Goal: Information Seeking & Learning: Learn about a topic

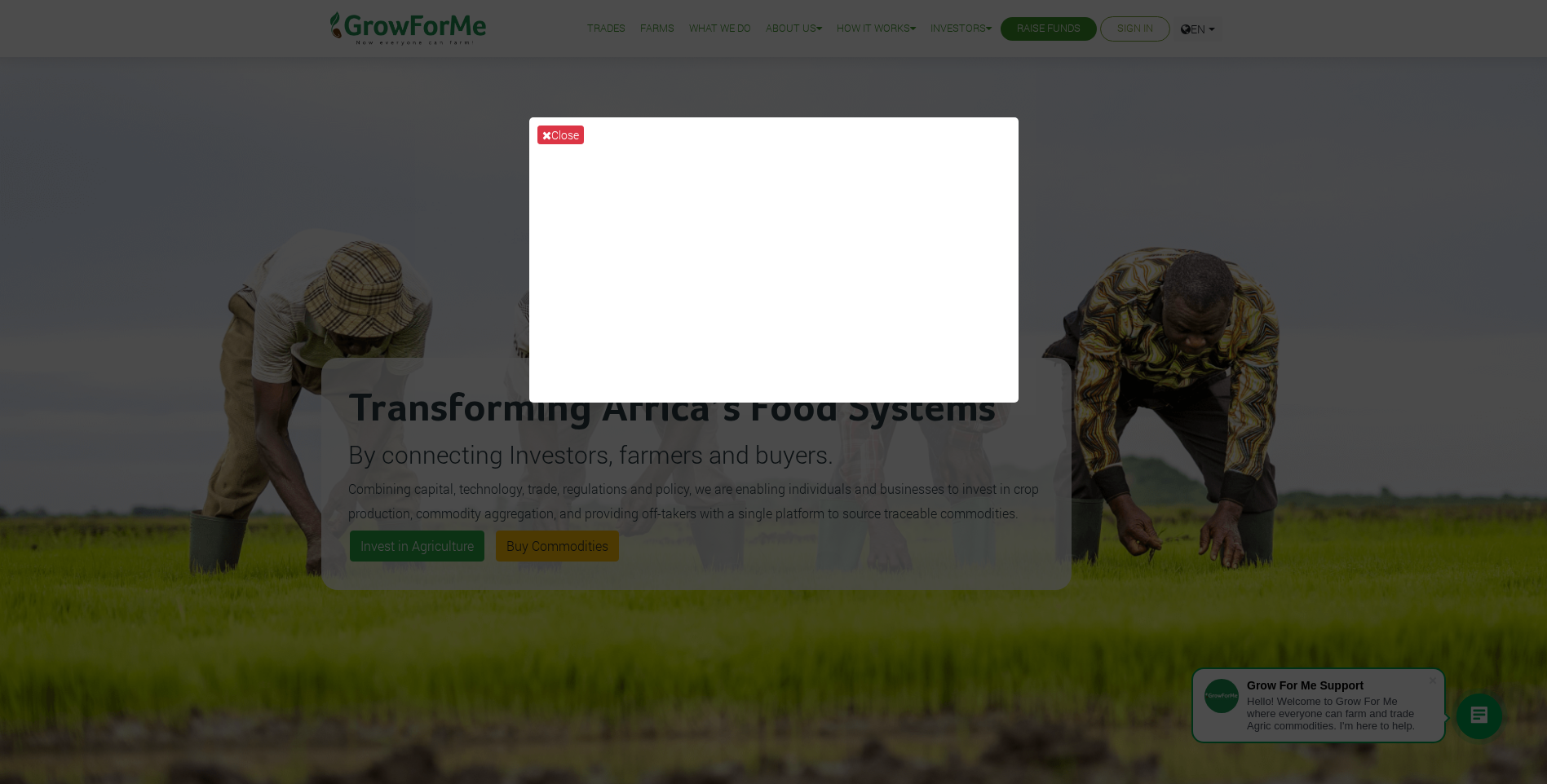
click at [1136, 146] on div "Close" at bounding box center [774, 392] width 1547 height 784
click at [545, 131] on icon at bounding box center [546, 135] width 9 height 12
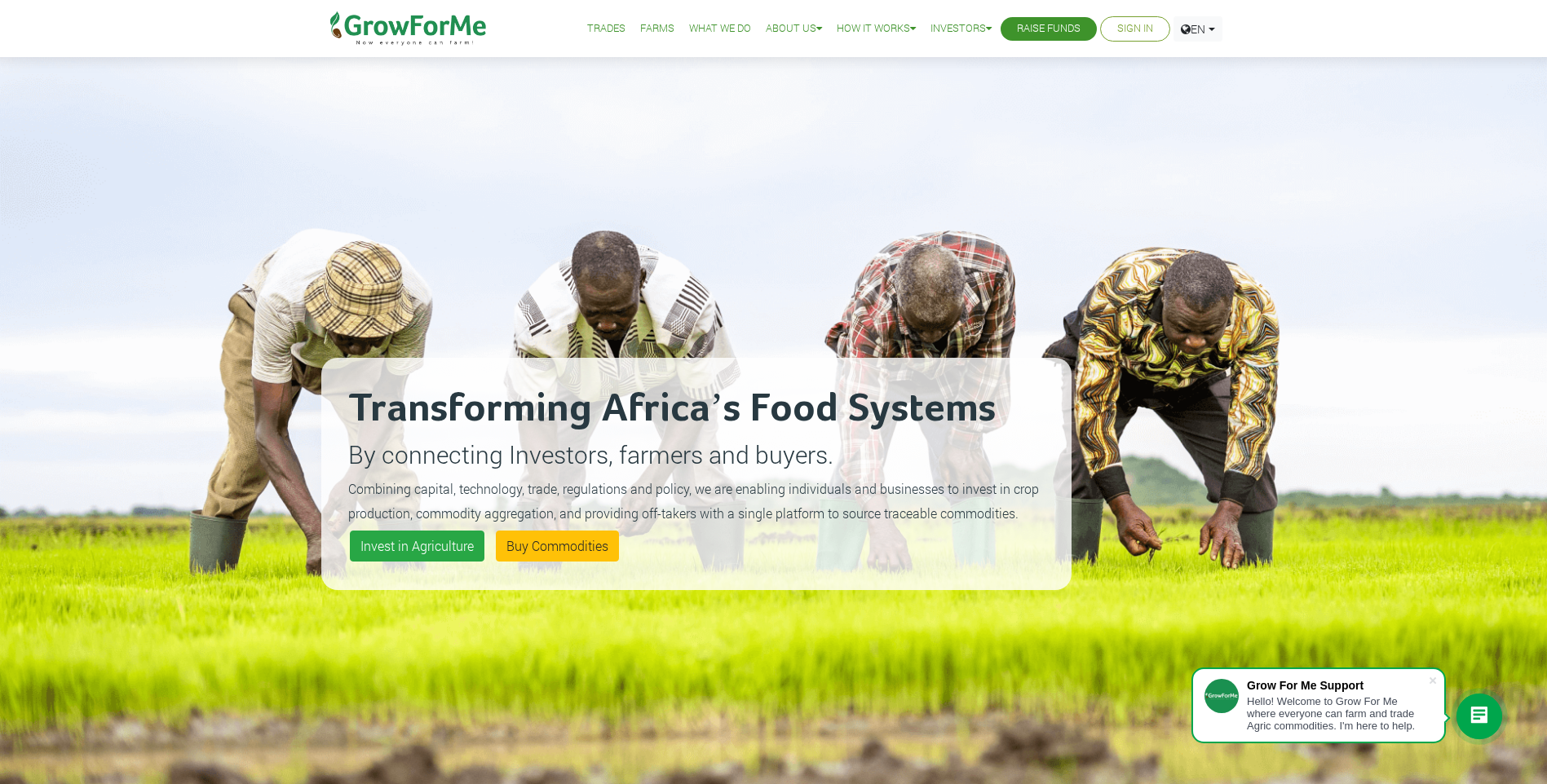
click at [711, 31] on link "What We Do" at bounding box center [720, 29] width 62 height 17
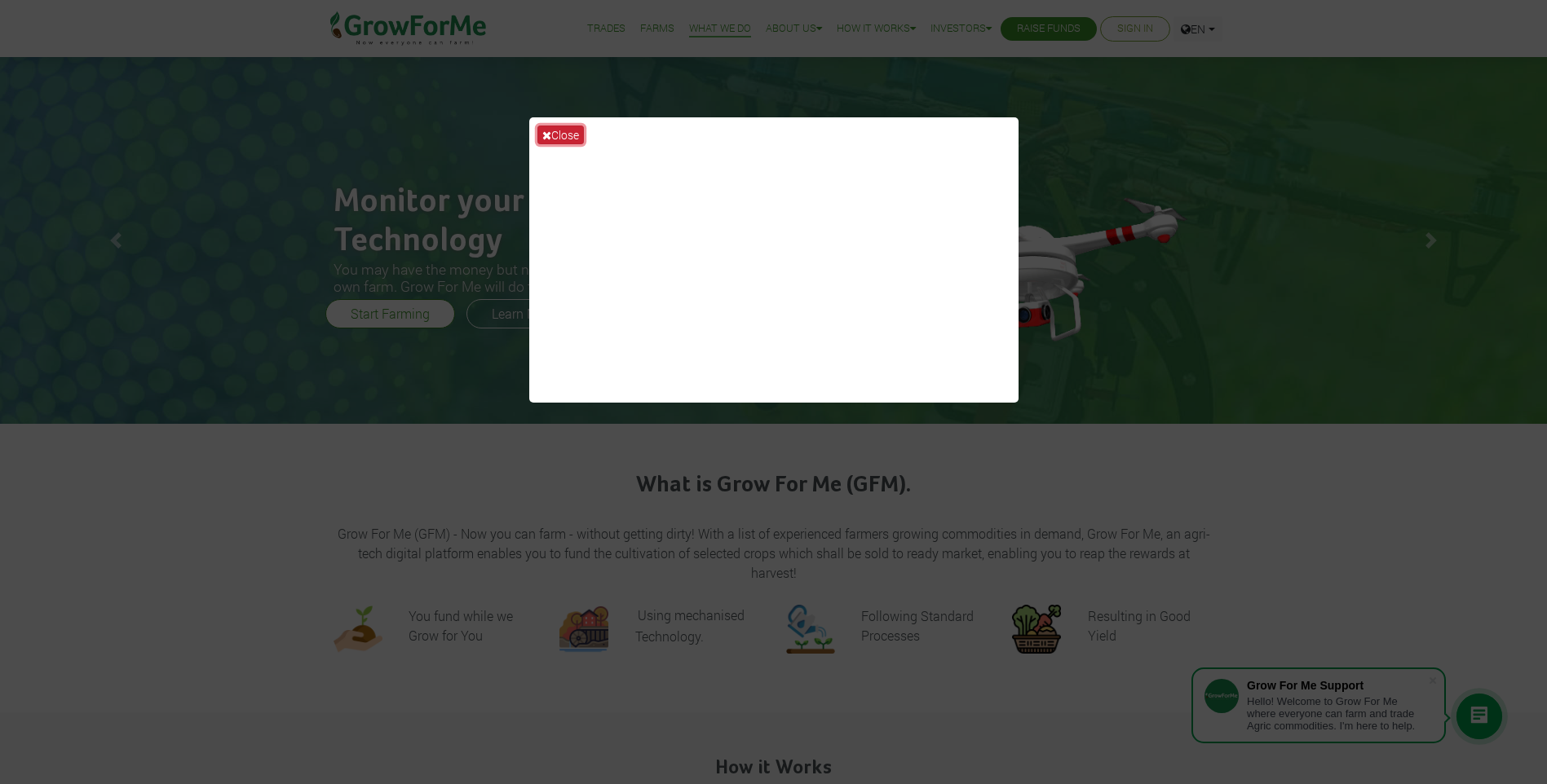
click at [547, 136] on icon at bounding box center [546, 135] width 9 height 12
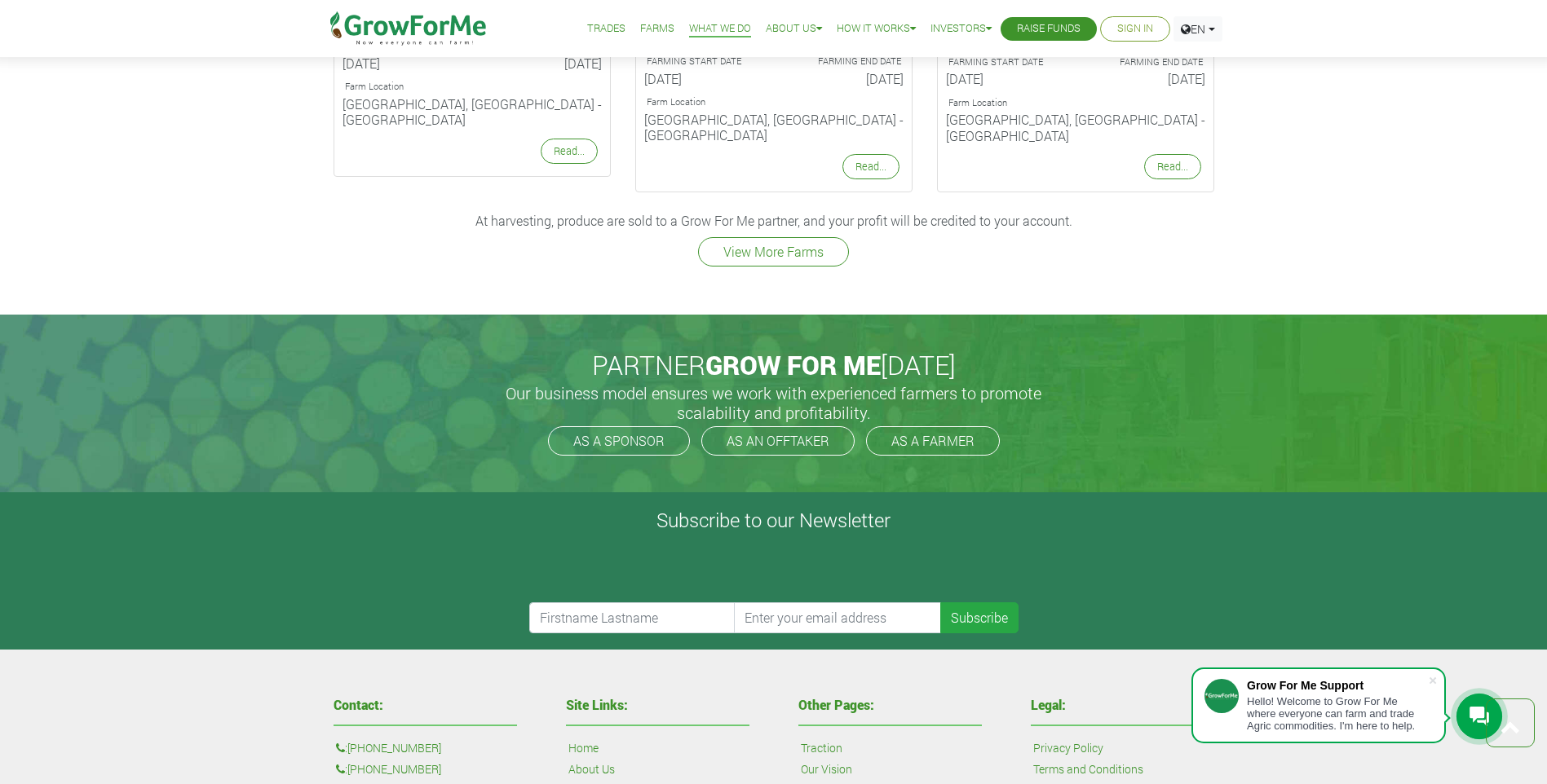
scroll to position [2365, 0]
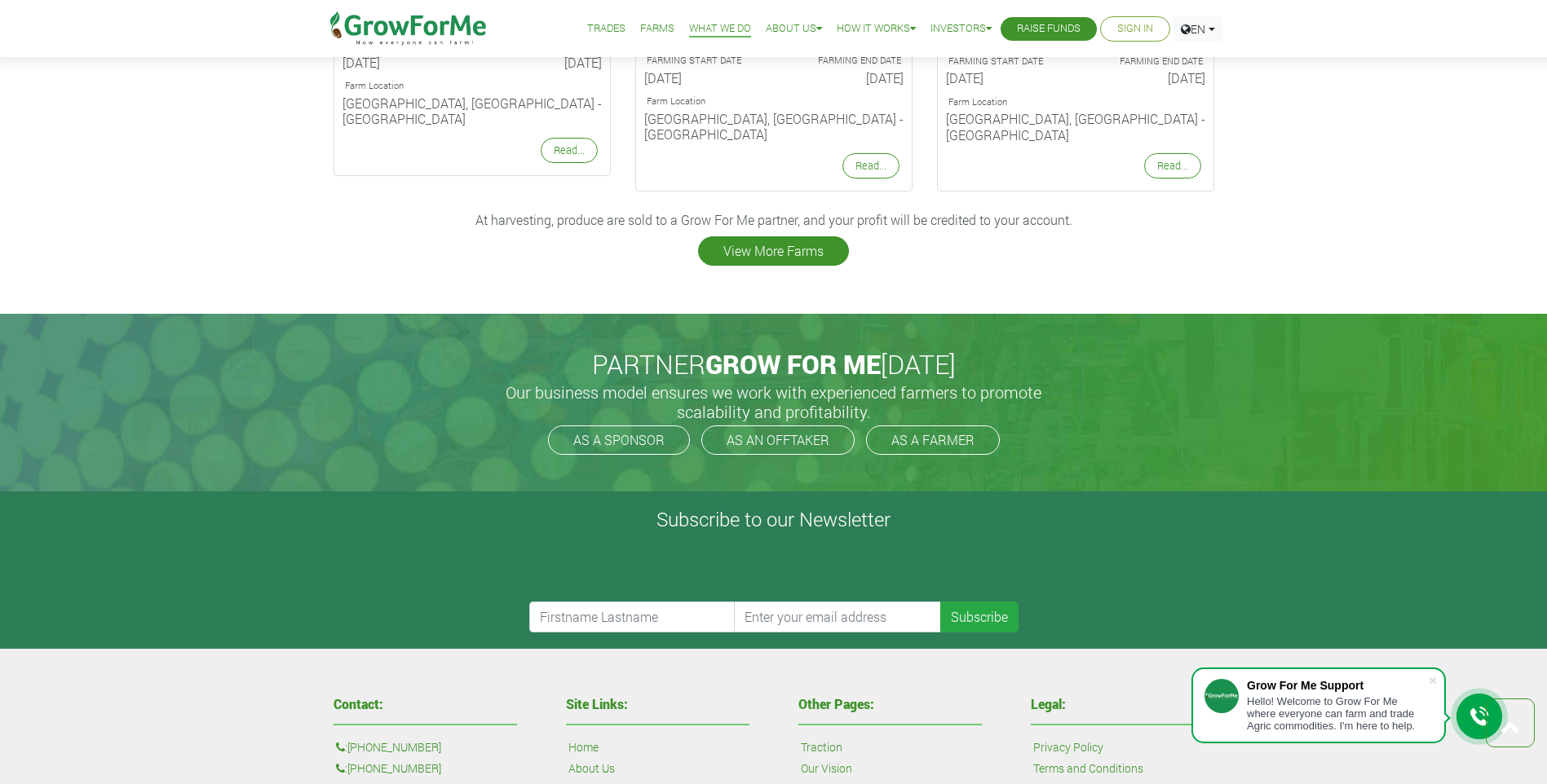
click at [772, 237] on link "View More Farms" at bounding box center [774, 251] width 151 height 29
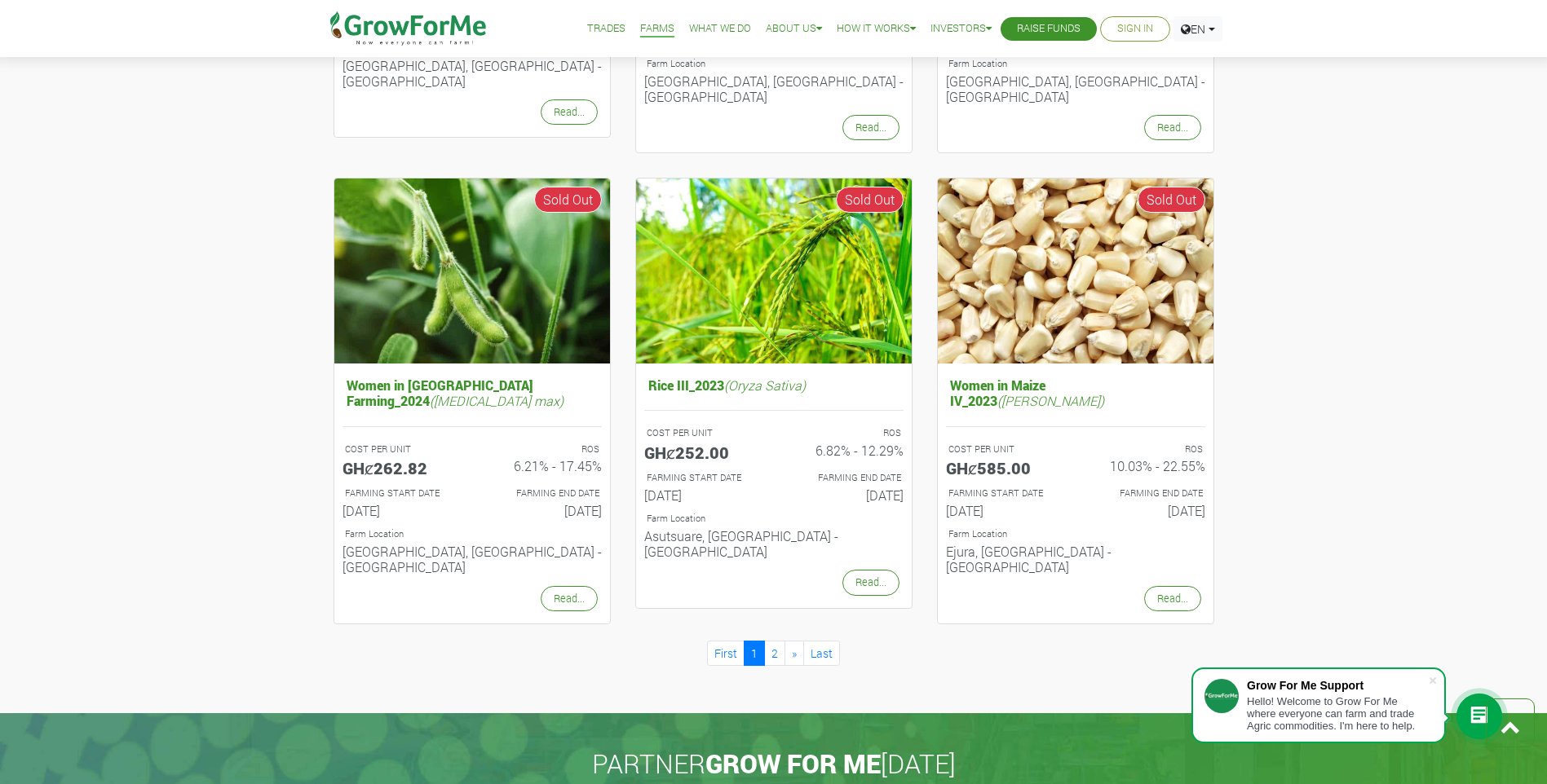
scroll to position [1467, 0]
click at [776, 640] on link "2" at bounding box center [774, 653] width 21 height 25
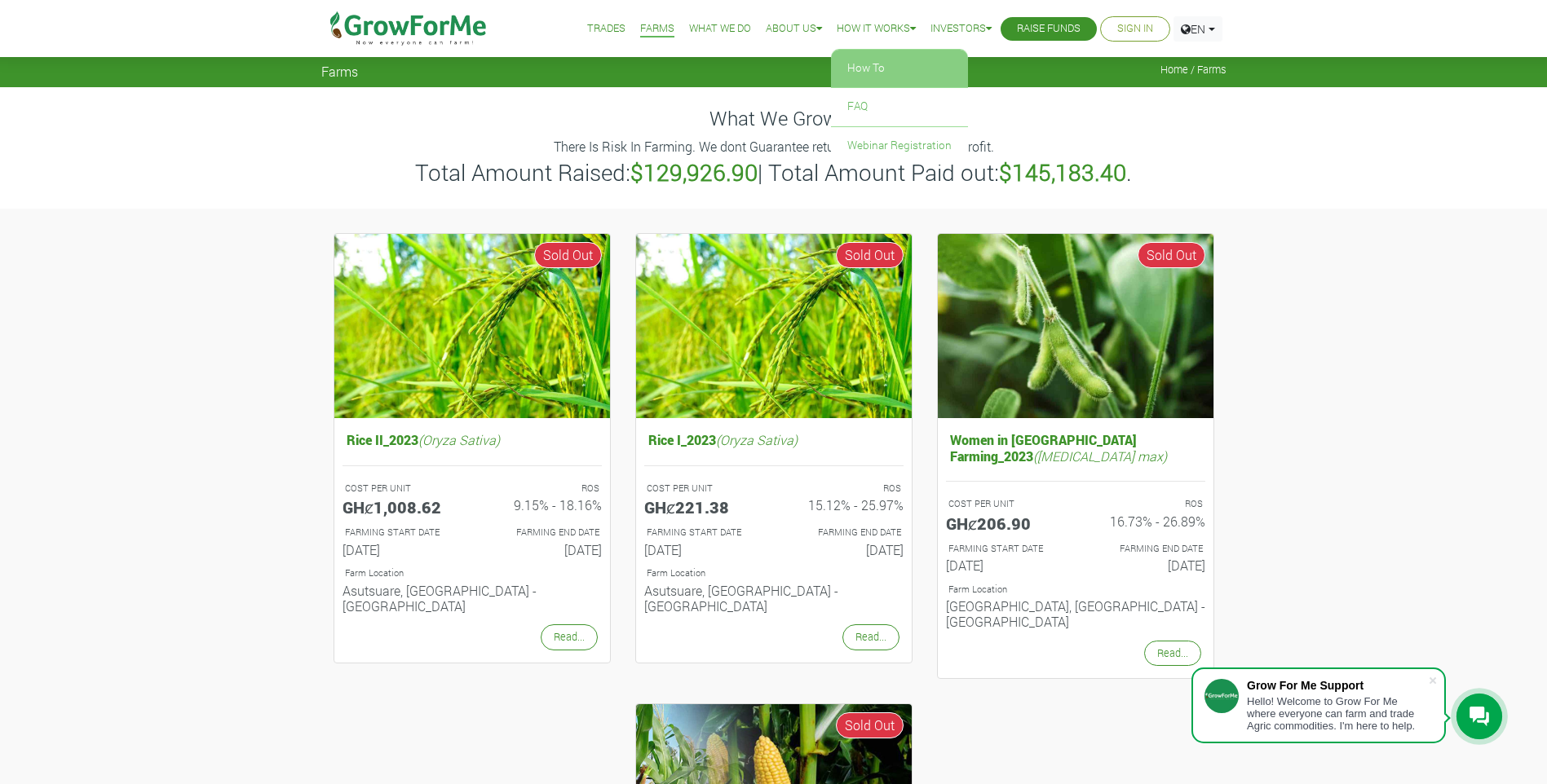
click at [845, 71] on link "How To" at bounding box center [899, 68] width 137 height 38
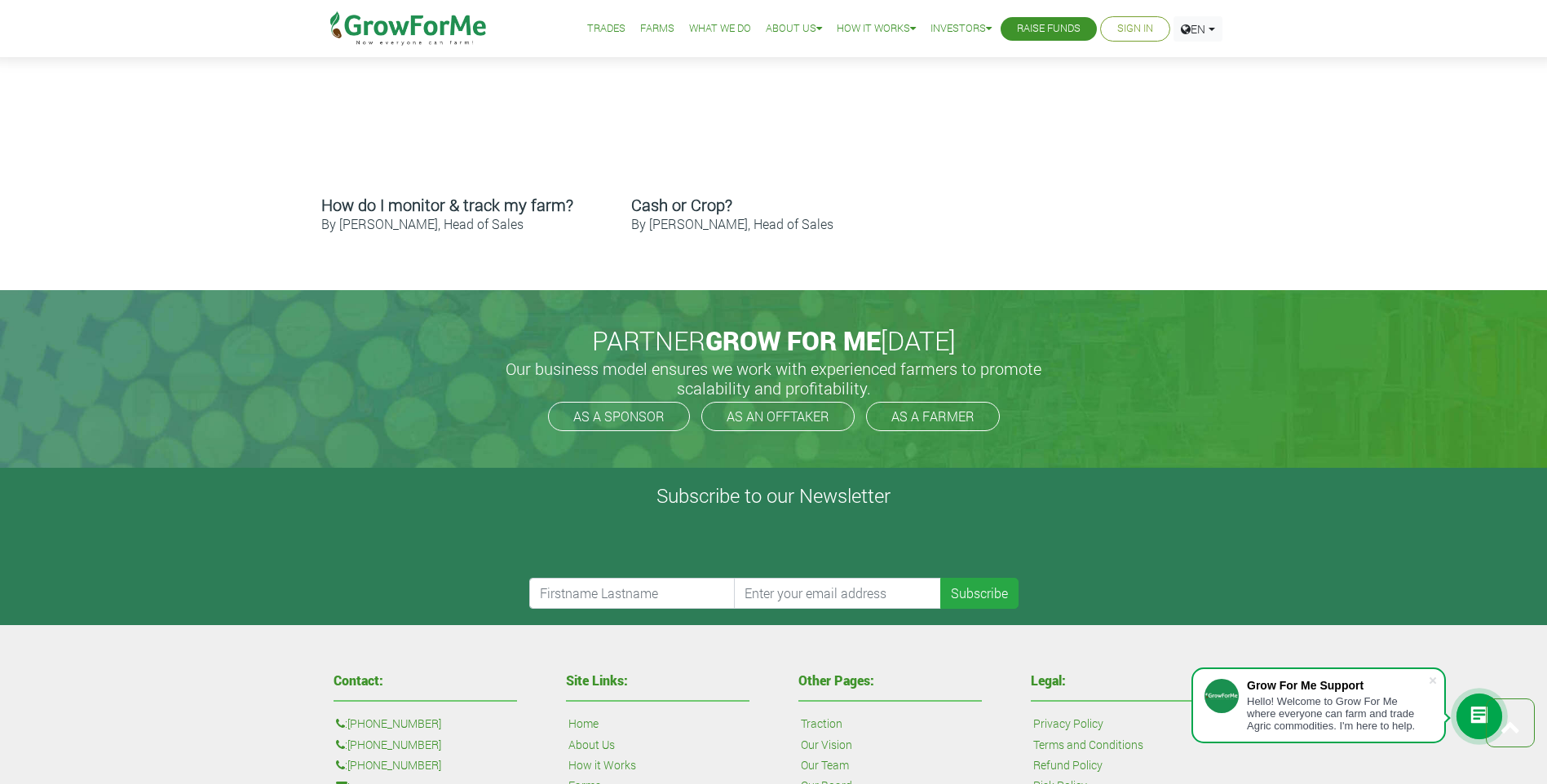
scroll to position [1142, 0]
click at [640, 27] on link "Farms" at bounding box center [657, 29] width 34 height 17
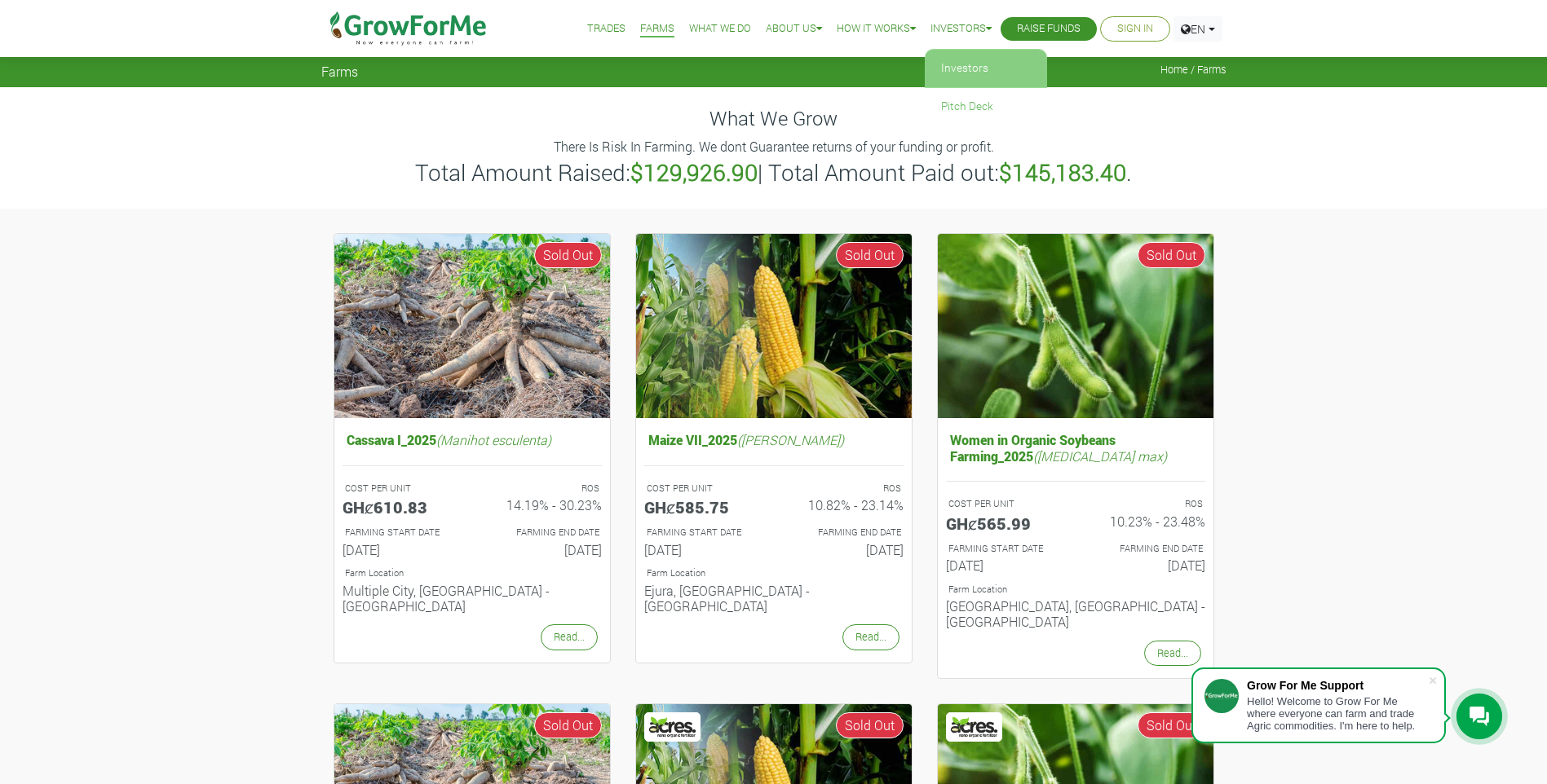
click at [963, 66] on link "Investors" at bounding box center [985, 68] width 123 height 38
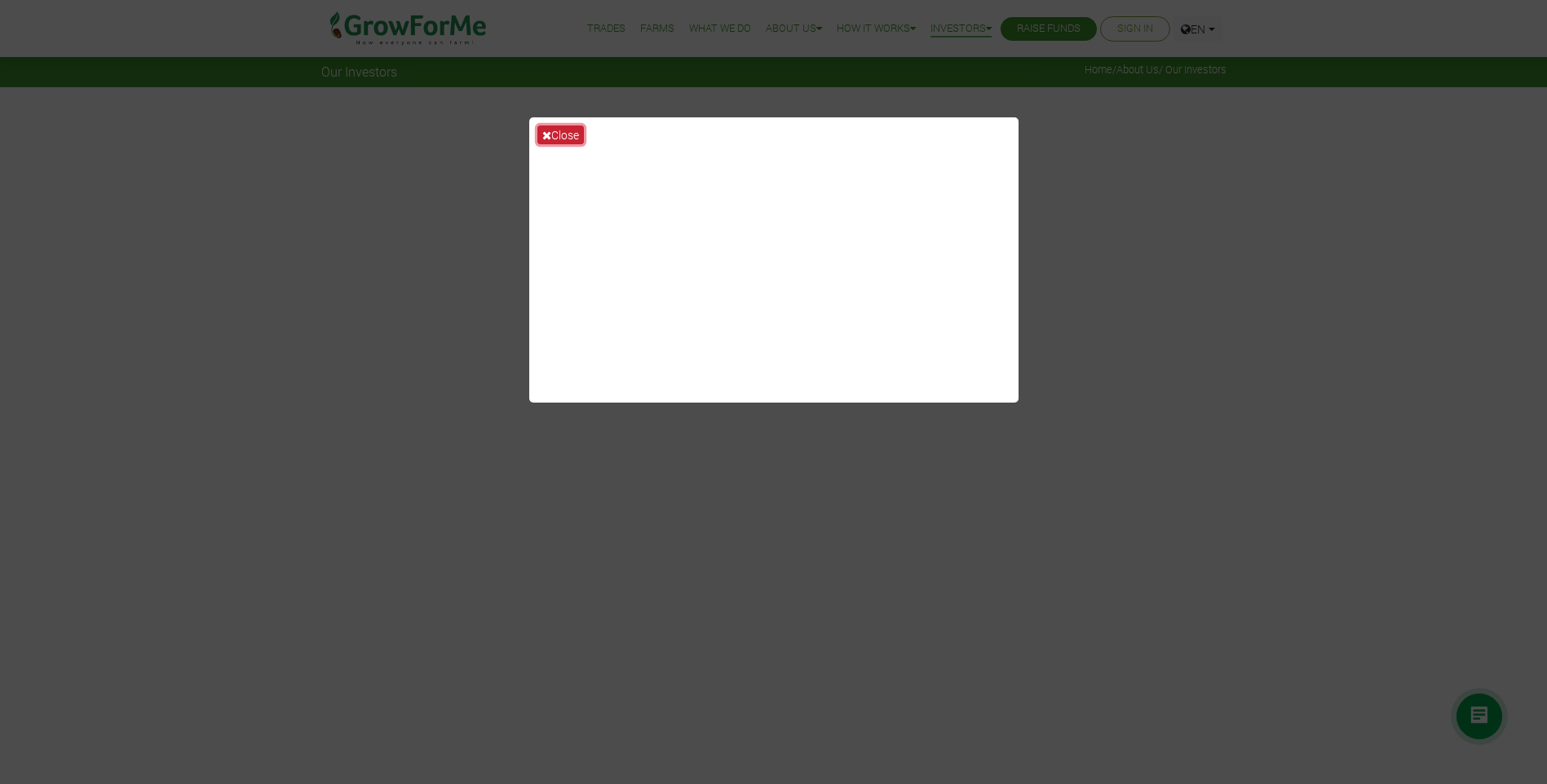
click at [556, 129] on button "Close" at bounding box center [561, 134] width 46 height 18
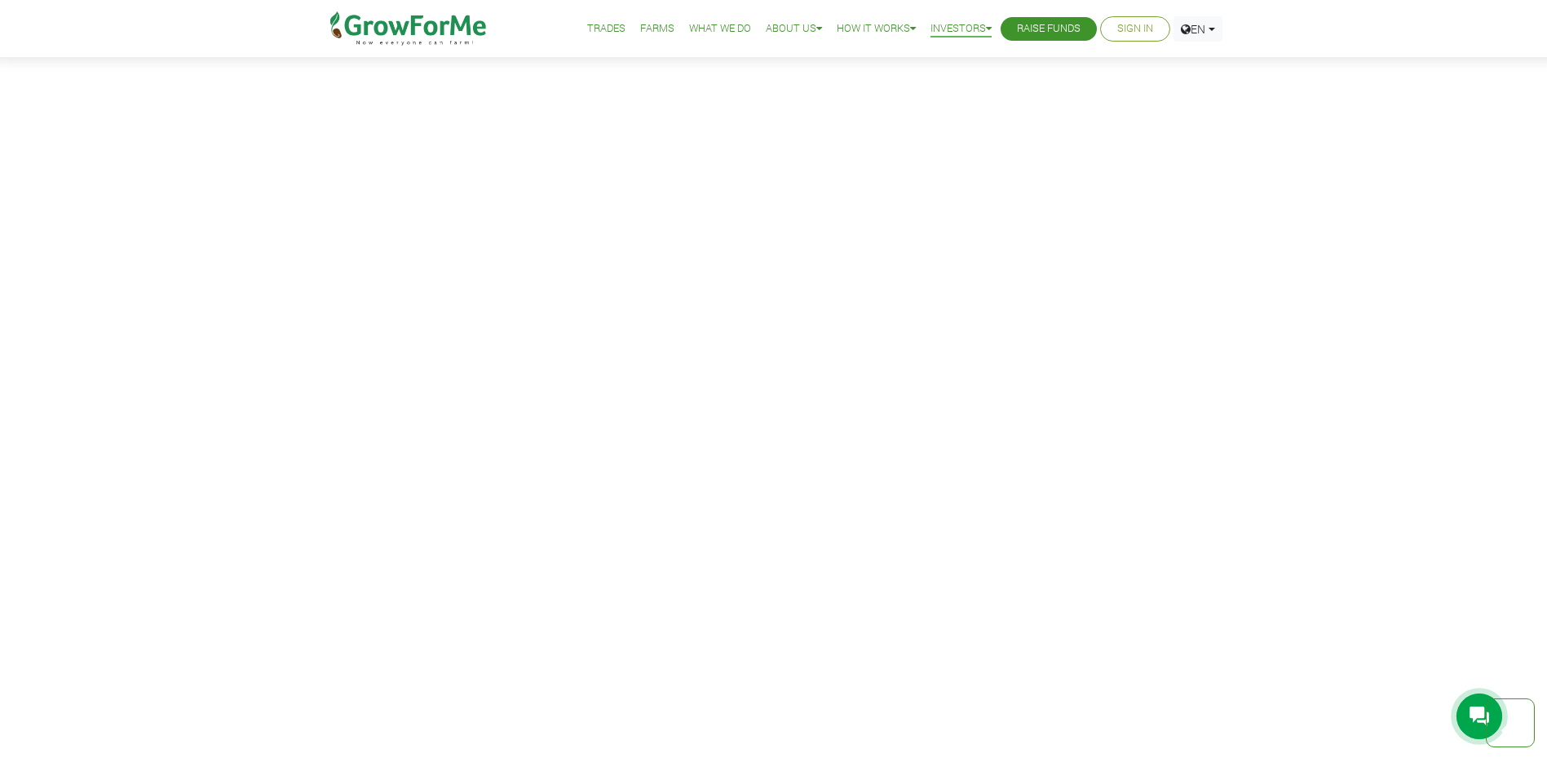
scroll to position [1386, 0]
